Goal: Task Accomplishment & Management: Manage account settings

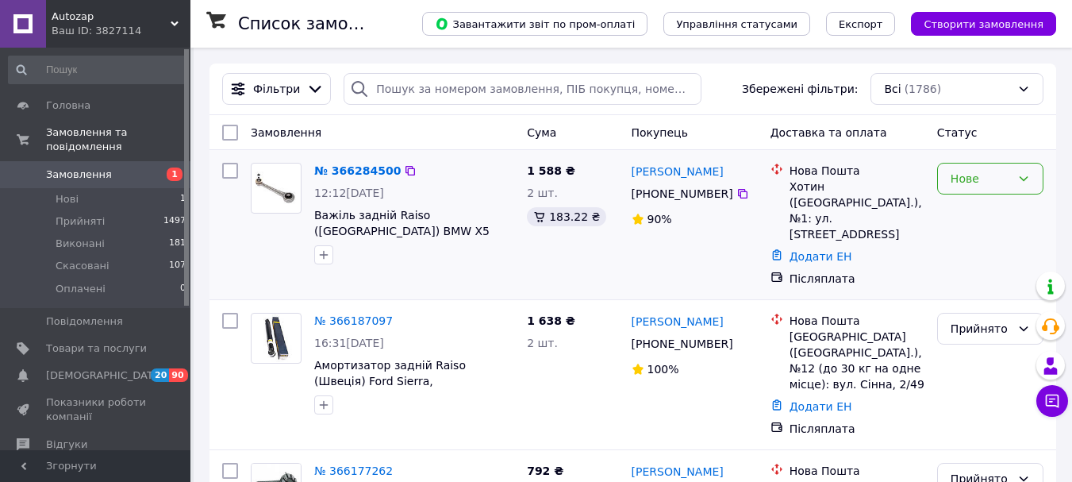
click at [987, 173] on div "Нове" at bounding box center [981, 178] width 60 height 17
click at [976, 215] on li "Прийнято" at bounding box center [990, 213] width 105 height 29
click at [360, 173] on link "№ 366284500" at bounding box center [353, 170] width 79 height 13
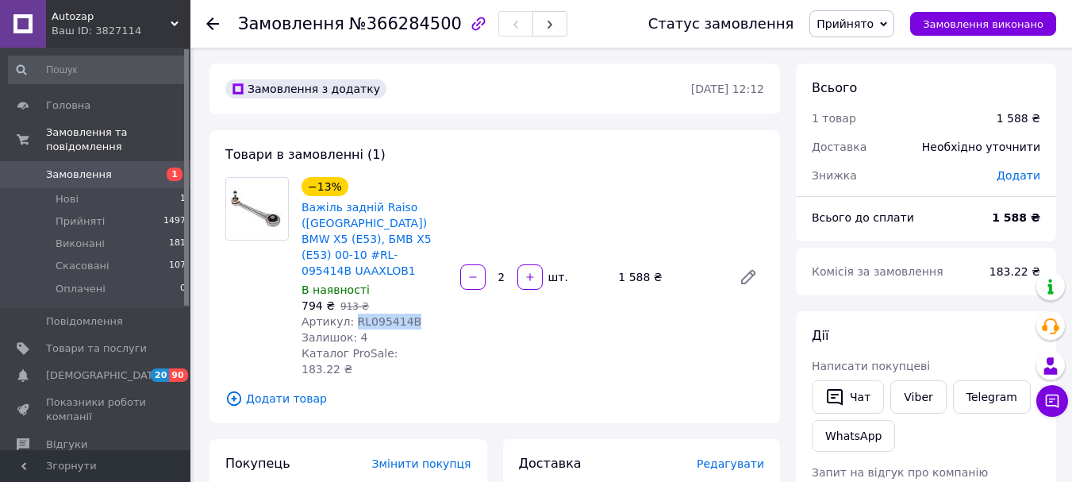
copy span "RL095414B"
drag, startPoint x: 379, startPoint y: 308, endPoint x: 349, endPoint y: 308, distance: 30.2
click at [349, 313] on div "Артикул: RL095414B" at bounding box center [375, 321] width 146 height 16
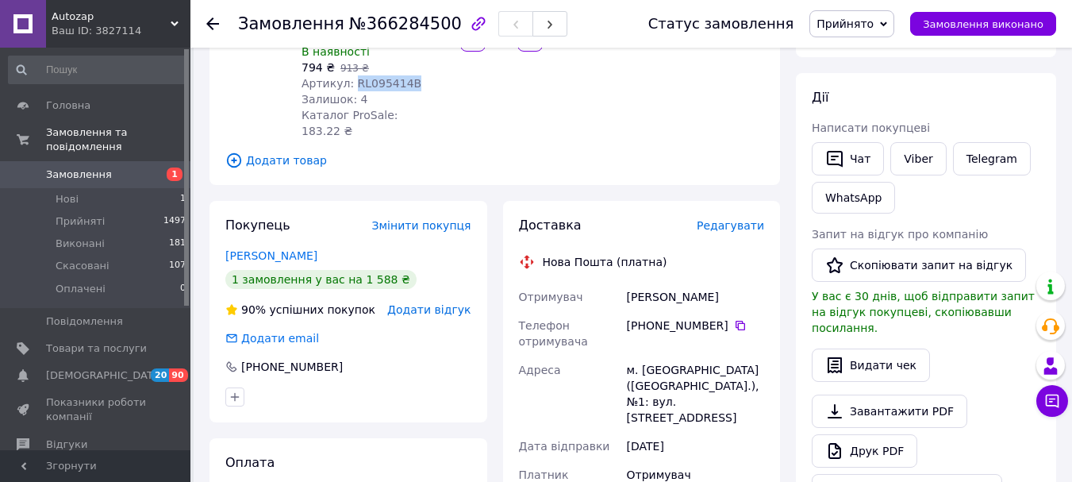
scroll to position [159, 0]
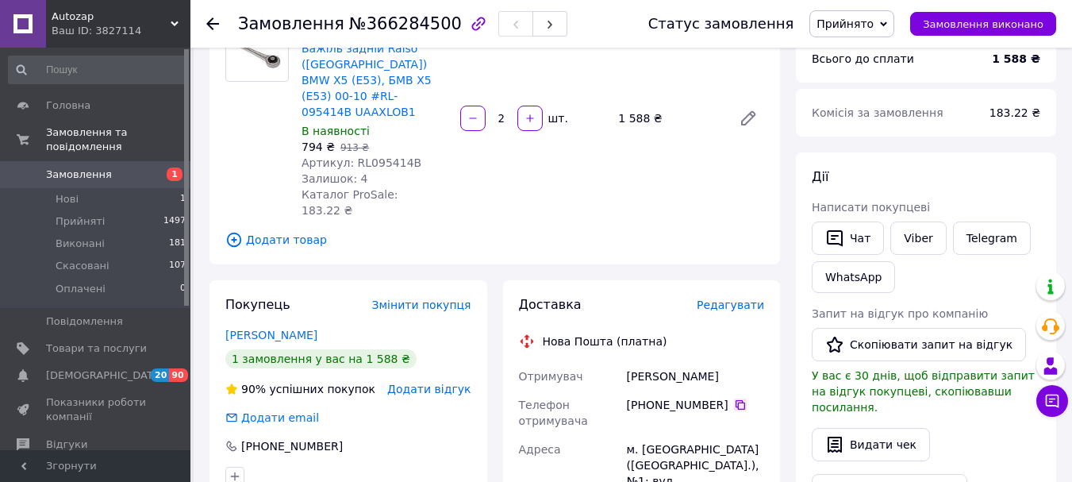
click at [736, 400] on icon at bounding box center [741, 405] width 10 height 10
drag, startPoint x: 626, startPoint y: 414, endPoint x: 657, endPoint y: 448, distance: 45.5
click at [657, 448] on div "м. Хотин (Чернівецька обл.), №1: вул. Дудніченка, 39г" at bounding box center [696, 473] width 144 height 76
copy div "м. Хотин (Чернівецька обл.), №1: вул. Дудніченка, 39г"
drag, startPoint x: 645, startPoint y: 347, endPoint x: 714, endPoint y: 347, distance: 69.0
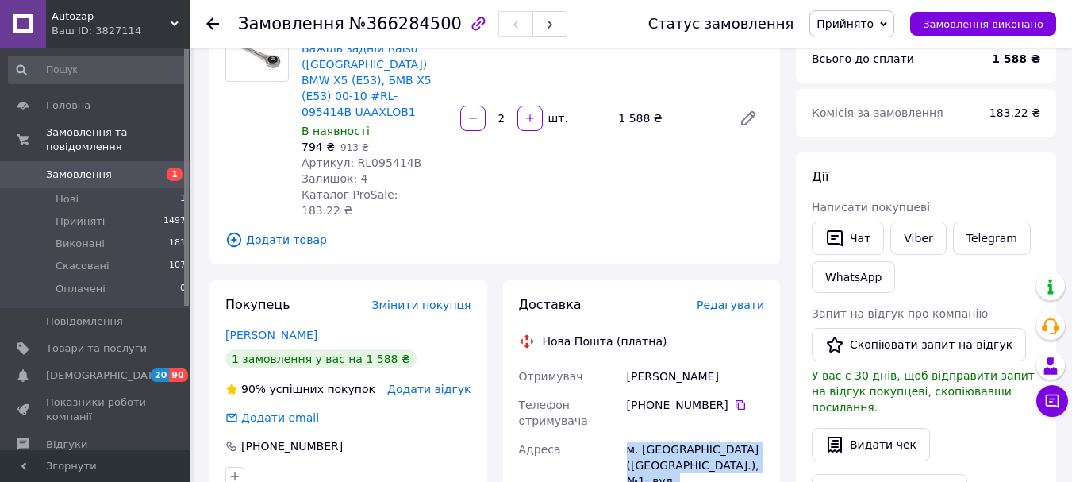
click at [714, 362] on div "[PERSON_NAME]" at bounding box center [696, 376] width 144 height 29
copy div "[PERSON_NAME]"
click at [377, 156] on span "Артикул: RL095414B" at bounding box center [362, 162] width 120 height 13
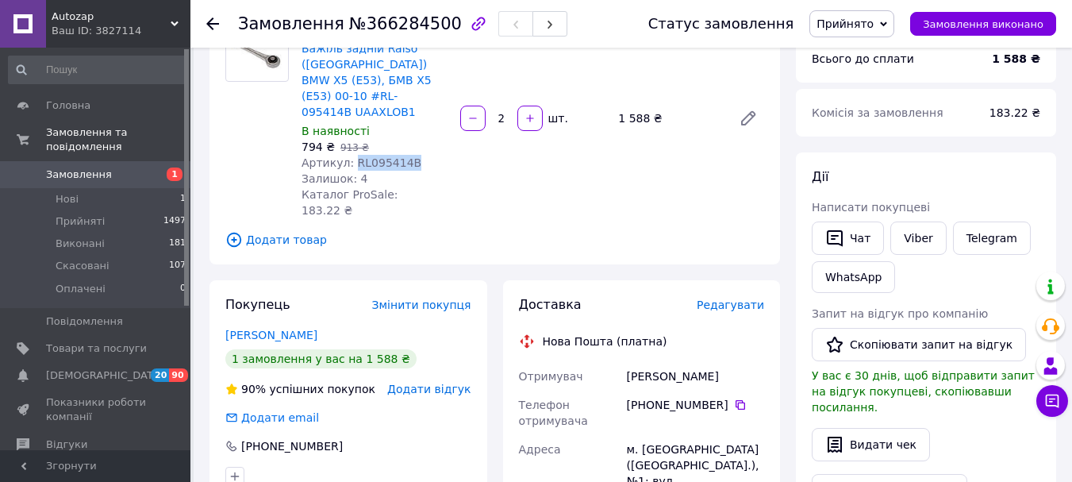
click at [377, 156] on span "Артикул: RL095414B" at bounding box center [362, 162] width 120 height 13
copy span "RL095414B"
click at [67, 167] on span "Замовлення" at bounding box center [79, 174] width 66 height 14
